Goal: Obtain resource: Download file/media

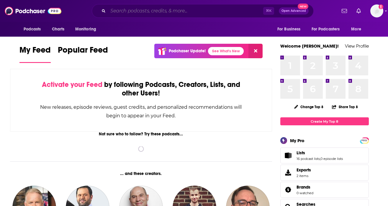
click at [136, 10] on input "Search podcasts, credits, & more..." at bounding box center [185, 10] width 155 height 9
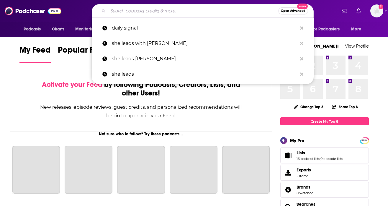
paste input "AI & I with [PERSON_NAME]"
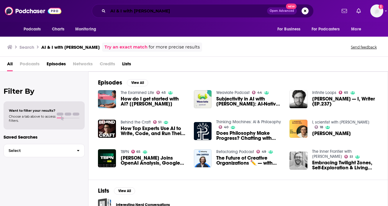
click at [128, 12] on input "AI & I with [PERSON_NAME]" at bounding box center [187, 10] width 159 height 9
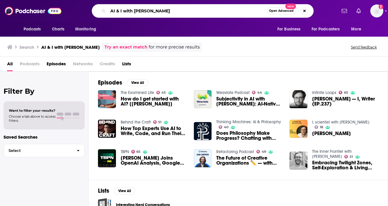
drag, startPoint x: 123, startPoint y: 11, endPoint x: 182, endPoint y: 10, distance: 58.5
click at [182, 10] on input "AI & I with [PERSON_NAME]" at bounding box center [187, 10] width 159 height 9
click at [119, 11] on input "AI & I with [PERSON_NAME]" at bounding box center [187, 10] width 159 height 9
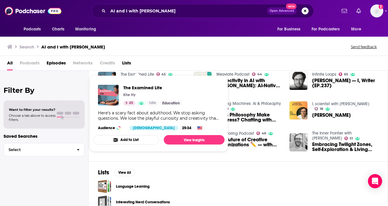
scroll to position [43, 0]
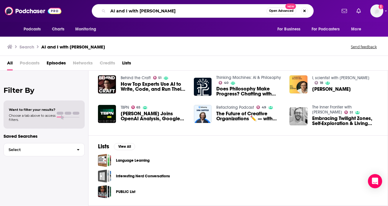
drag, startPoint x: 175, startPoint y: 12, endPoint x: 128, endPoint y: 12, distance: 46.7
click at [128, 12] on input "AI and I with [PERSON_NAME]" at bounding box center [187, 10] width 159 height 9
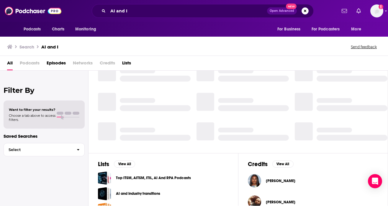
scroll to position [125, 0]
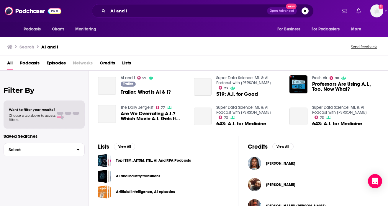
click at [25, 63] on span "Podcasts" at bounding box center [30, 64] width 20 height 12
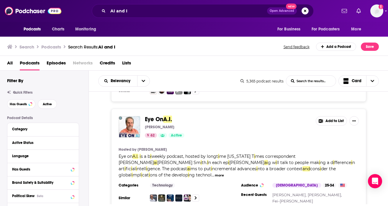
scroll to position [83, 0]
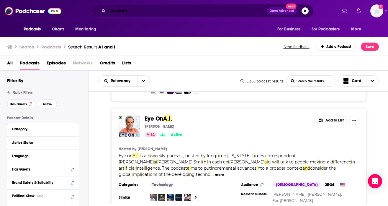
click at [141, 12] on input "AI and I" at bounding box center [187, 10] width 159 height 9
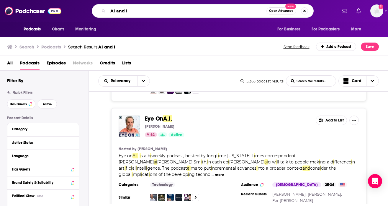
click at [141, 12] on input "AI and I" at bounding box center [187, 10] width 159 height 9
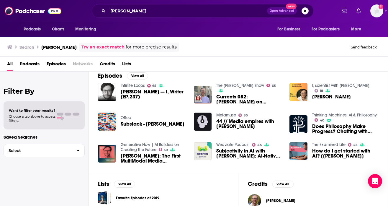
scroll to position [87, 0]
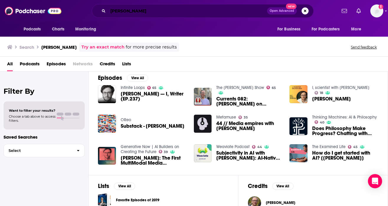
click at [148, 12] on input "[PERSON_NAME]" at bounding box center [187, 10] width 159 height 9
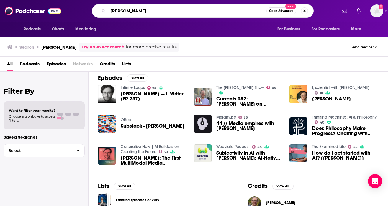
click at [148, 12] on input "[PERSON_NAME]" at bounding box center [187, 10] width 159 height 9
paste input "AI & I"
type input "AI & I"
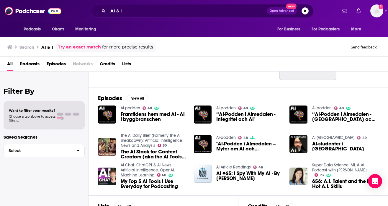
scroll to position [65, 0]
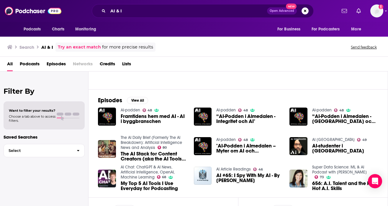
click at [31, 69] on span "Podcasts" at bounding box center [30, 65] width 20 height 12
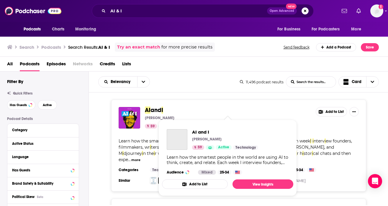
click at [154, 108] on span "and" at bounding box center [156, 109] width 11 height 7
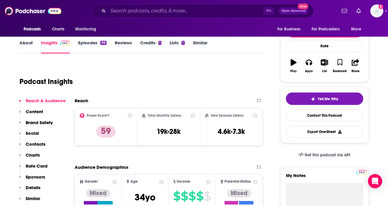
scroll to position [74, 0]
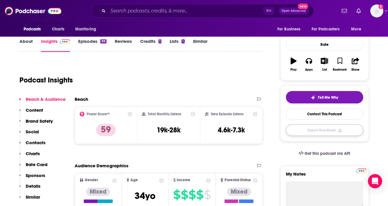
click at [306, 129] on button "Export One-Sheet" at bounding box center [324, 130] width 77 height 12
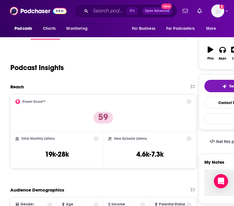
scroll to position [0, 0]
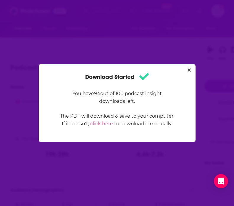
click at [203, 52] on div "Download Started You have 94 out of 100 podcast insight downloads left. The PDF…" at bounding box center [117, 103] width 234 height 206
